Goal: Browse casually

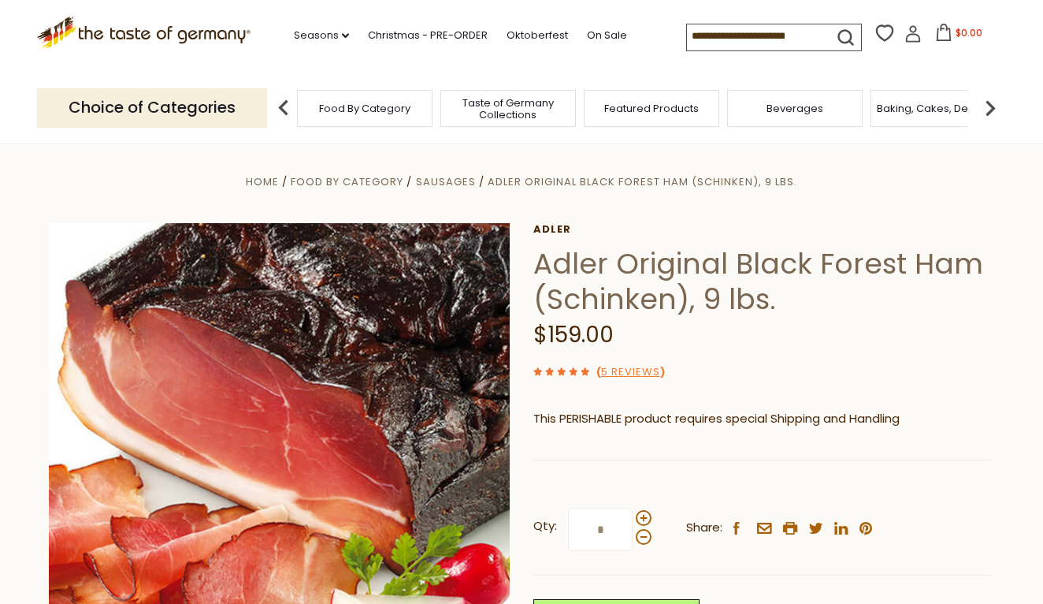
click at [334, 110] on span "Food By Category" at bounding box center [364, 108] width 91 height 12
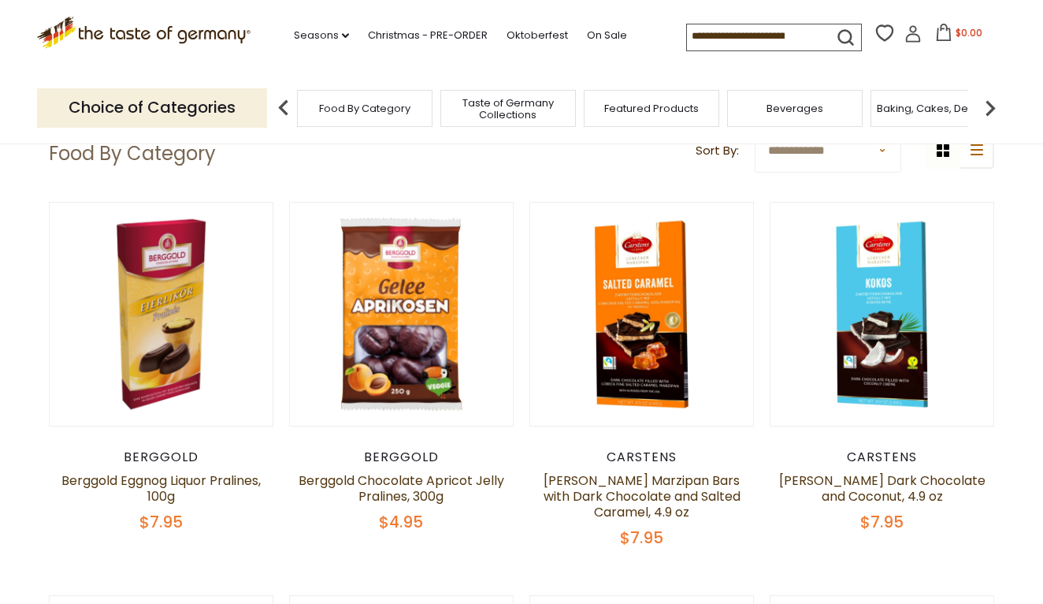
scroll to position [7, 0]
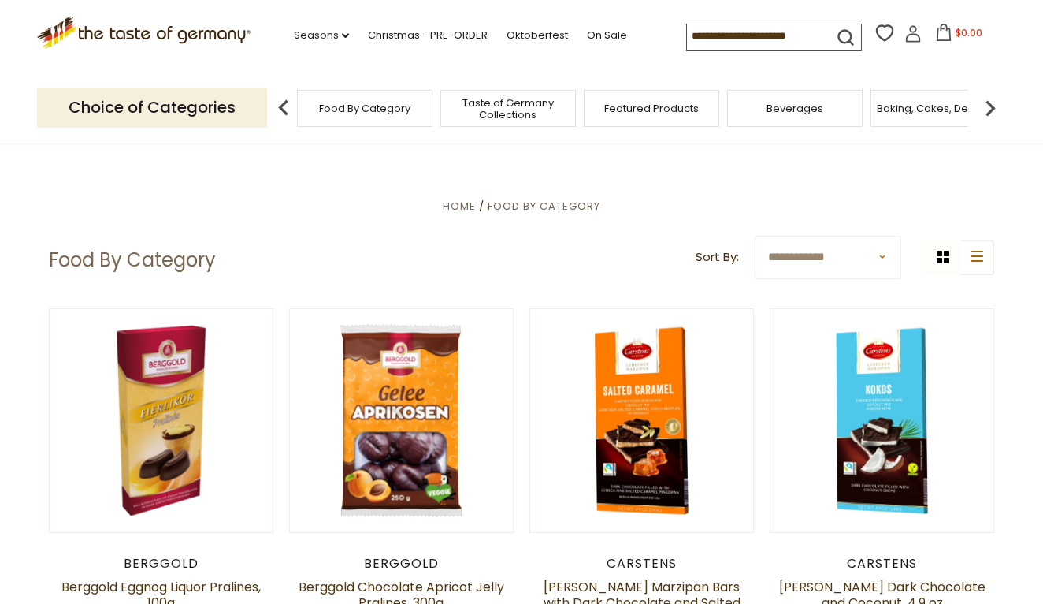
click at [281, 104] on img at bounding box center [284, 108] width 32 height 32
click at [214, 106] on p "Choice of Categories" at bounding box center [152, 107] width 230 height 39
click at [526, 106] on span "Taste of Germany Collections" at bounding box center [508, 109] width 126 height 24
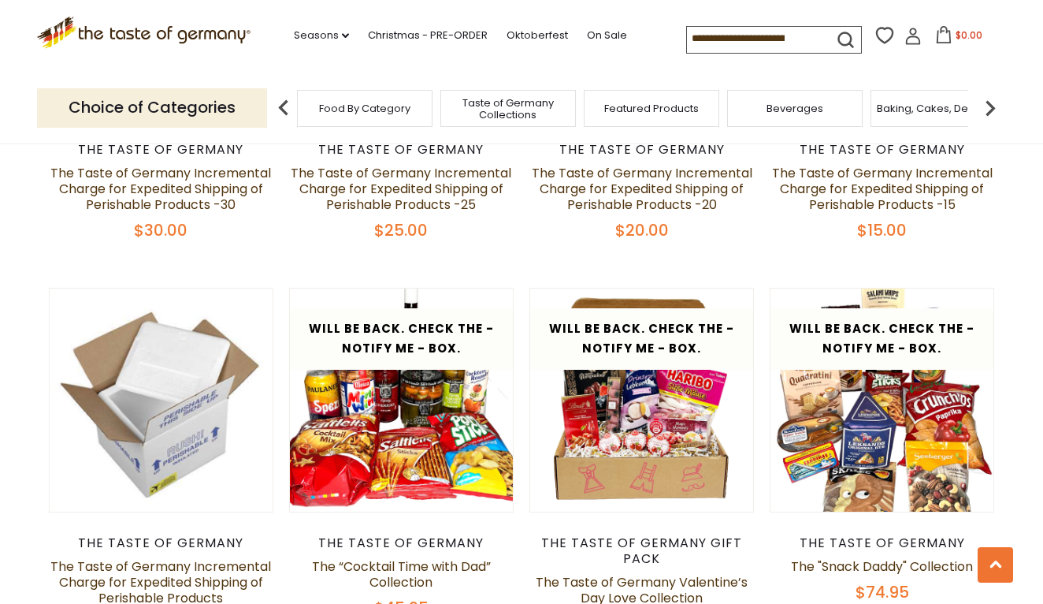
scroll to position [1568, 0]
